Goal: Information Seeking & Learning: Learn about a topic

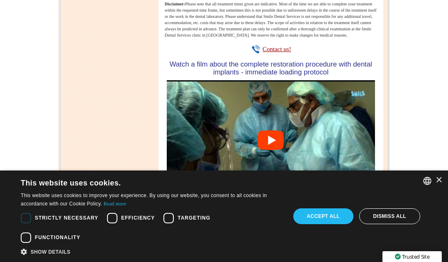
scroll to position [683, 0]
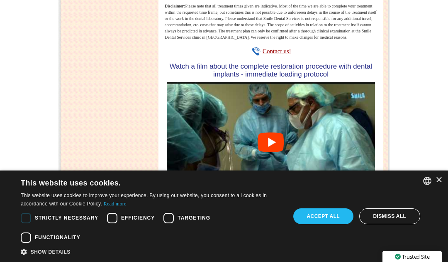
click at [437, 185] on div "English Bulgarian English French × This website uses cookies. This website uses…" at bounding box center [224, 215] width 448 height 91
click at [442, 190] on div "English Bulgarian English French × This website uses cookies. This website uses…" at bounding box center [224, 215] width 448 height 91
click at [438, 183] on font "×" at bounding box center [439, 179] width 7 height 13
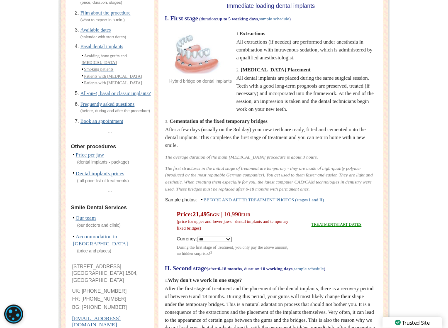
scroll to position [120, 0]
click at [104, 158] on font "Price per jaw" at bounding box center [90, 155] width 29 height 6
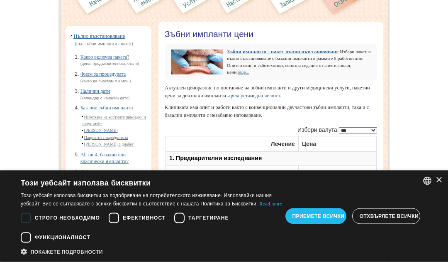
scroll to position [53, 0]
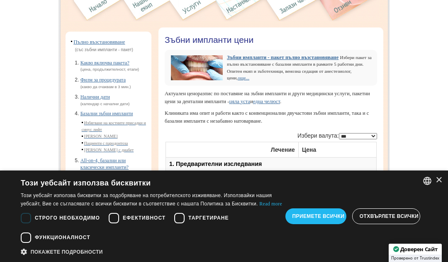
click at [441, 181] on div "English Bulgarian English French × Този уебсайт използва бисквитки Read more" at bounding box center [224, 215] width 448 height 91
click at [442, 177] on div "×" at bounding box center [439, 180] width 6 height 6
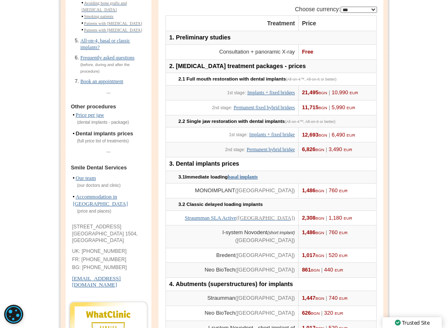
scroll to position [186, 0]
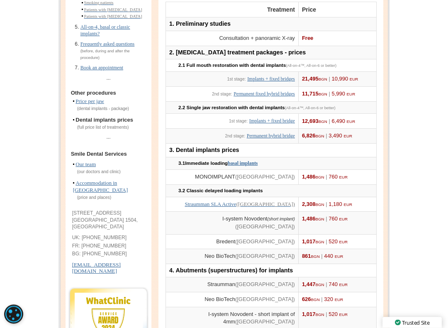
click at [104, 105] on font "Price per jaw" at bounding box center [90, 101] width 29 height 6
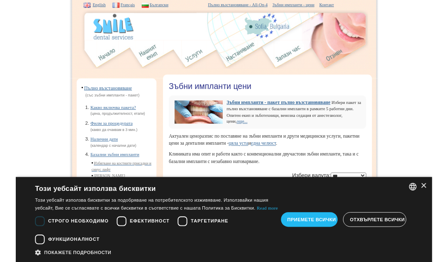
scroll to position [210, 0]
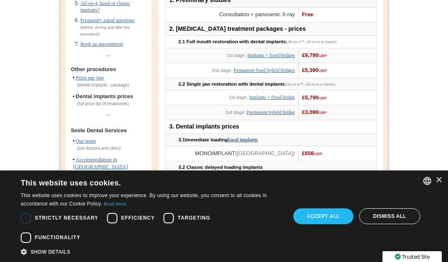
click at [323, 222] on div "Accept all" at bounding box center [324, 216] width 60 height 16
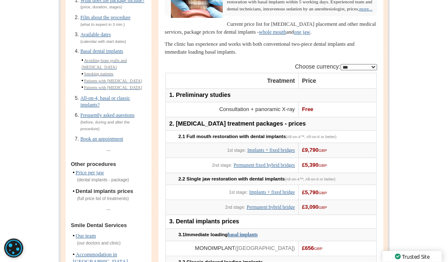
scroll to position [0, 0]
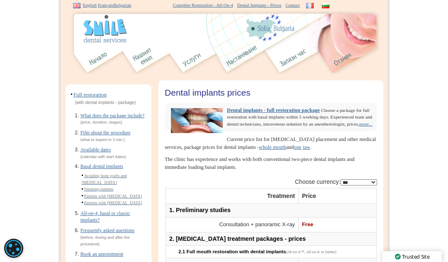
click at [148, 57] on img at bounding box center [144, 58] width 31 height 31
